Goal: Check status: Check status

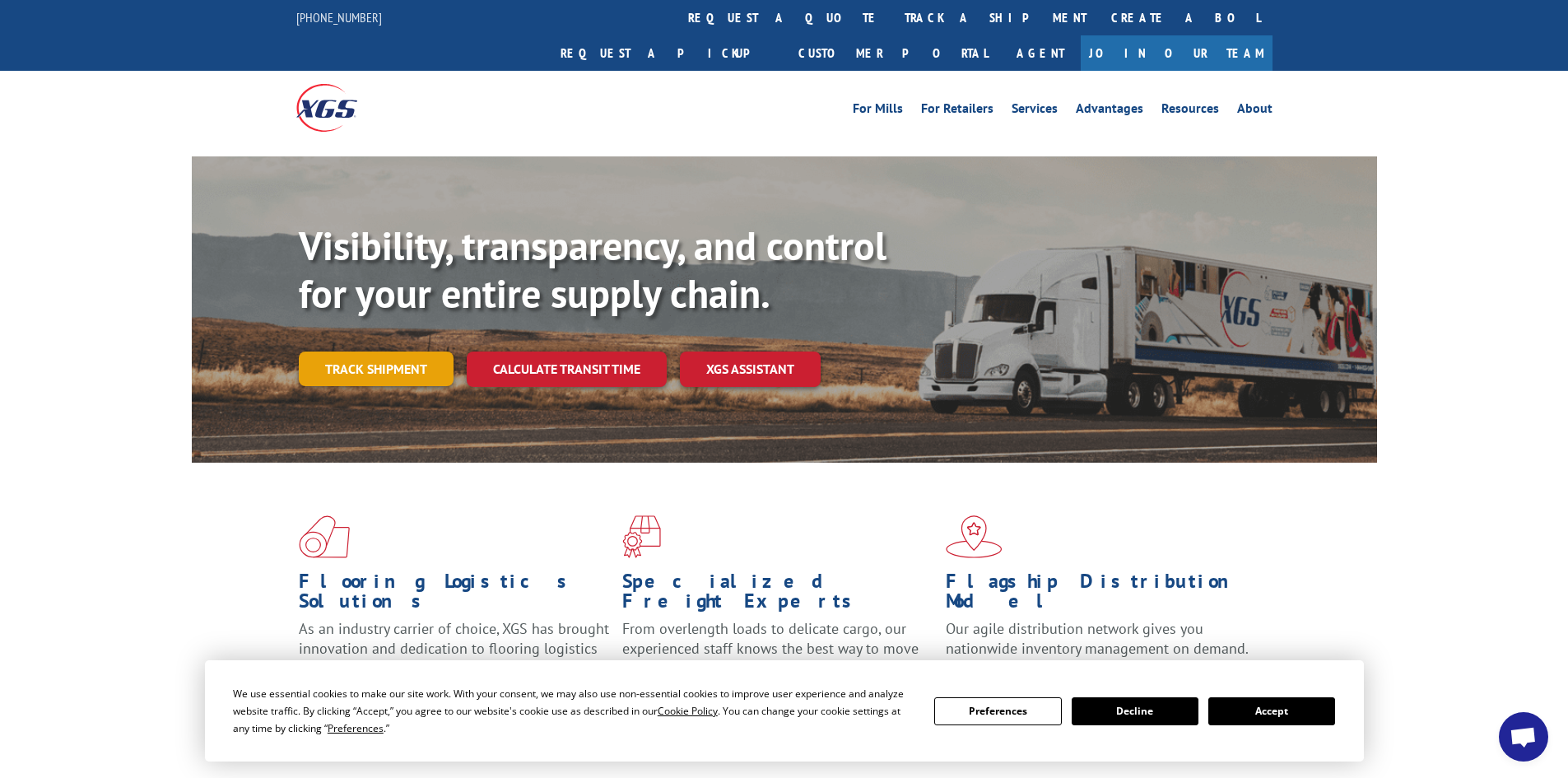
click at [407, 351] on link "Track shipment" at bounding box center [377, 368] width 155 height 35
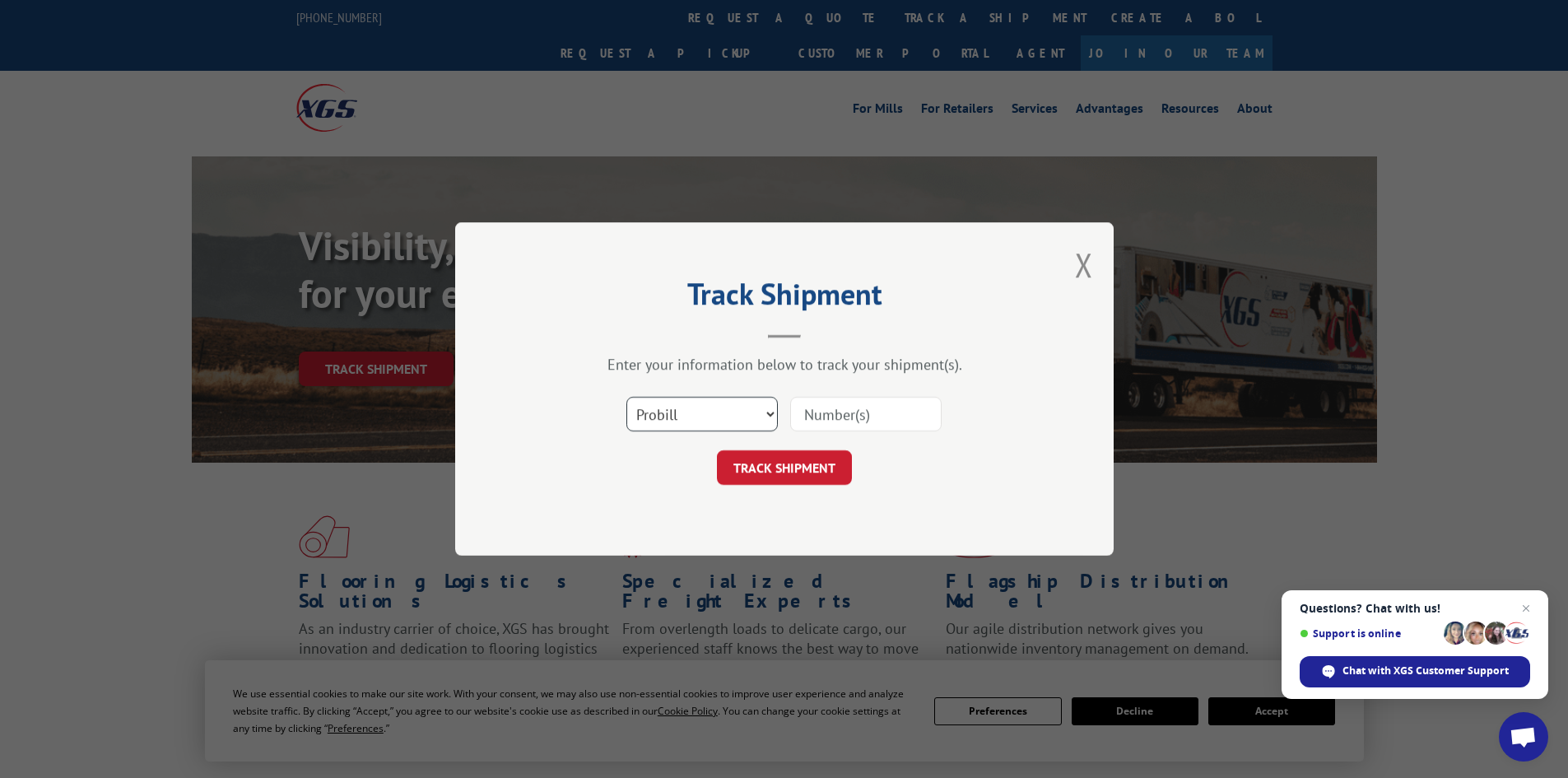
click at [770, 413] on select "Select category... Probill BOL PO" at bounding box center [702, 414] width 152 height 35
select select "bol"
click at [626, 397] on select "Select category... Probill BOL PO" at bounding box center [702, 414] width 152 height 35
click at [824, 415] on input at bounding box center [866, 414] width 152 height 35
type input "10062025DH"
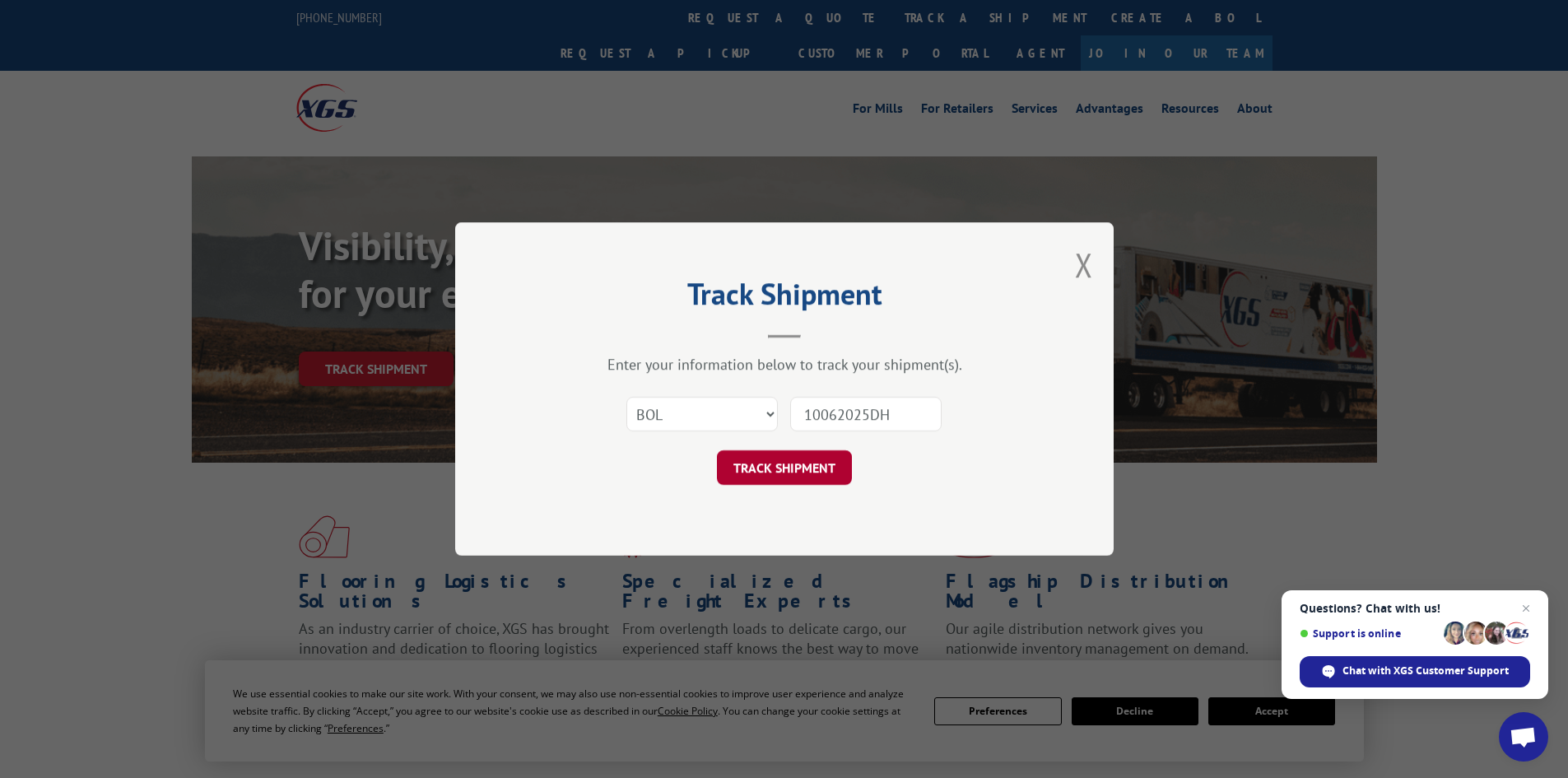
click at [810, 469] on button "TRACK SHIPMENT" at bounding box center [784, 467] width 135 height 35
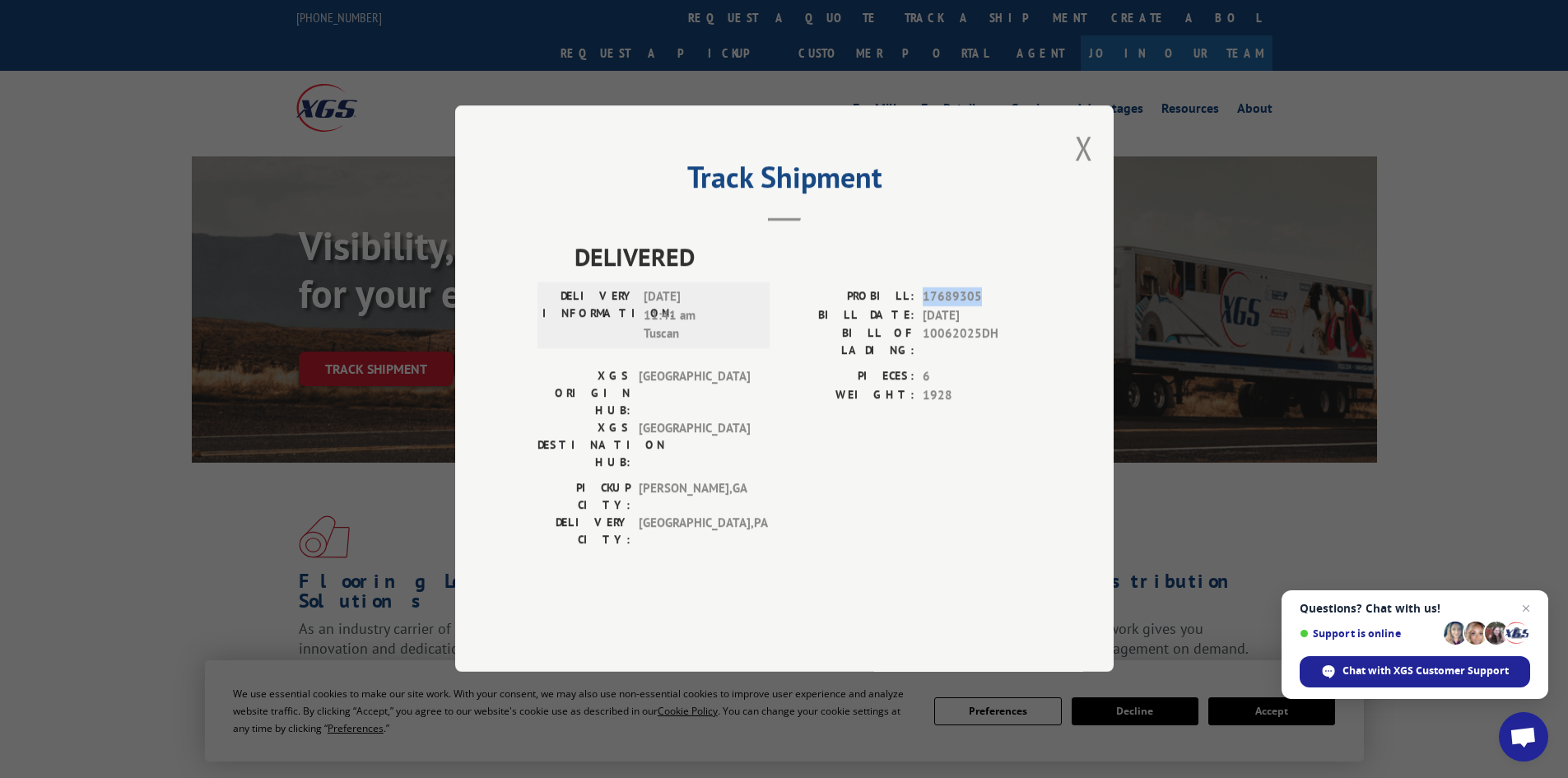
drag, startPoint x: 923, startPoint y: 341, endPoint x: 995, endPoint y: 347, distance: 72.2
click at [995, 307] on span "17689305" at bounding box center [977, 298] width 109 height 19
copy span "17689305"
click at [1085, 169] on button "Close modal" at bounding box center [1083, 148] width 18 height 44
